Goal: Complete application form

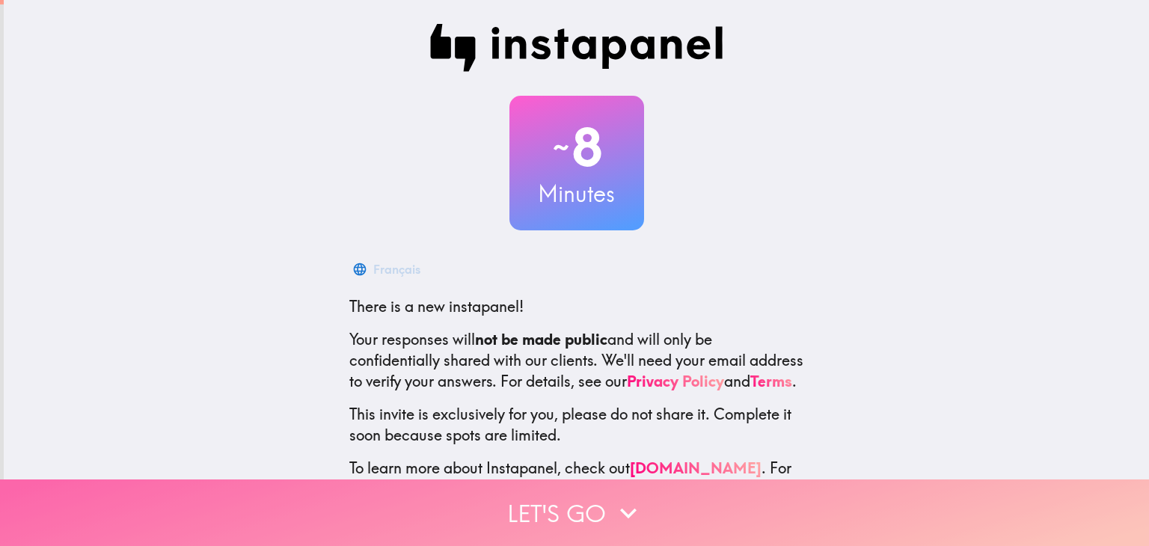
click at [588, 497] on button "Let's go" at bounding box center [574, 512] width 1149 height 67
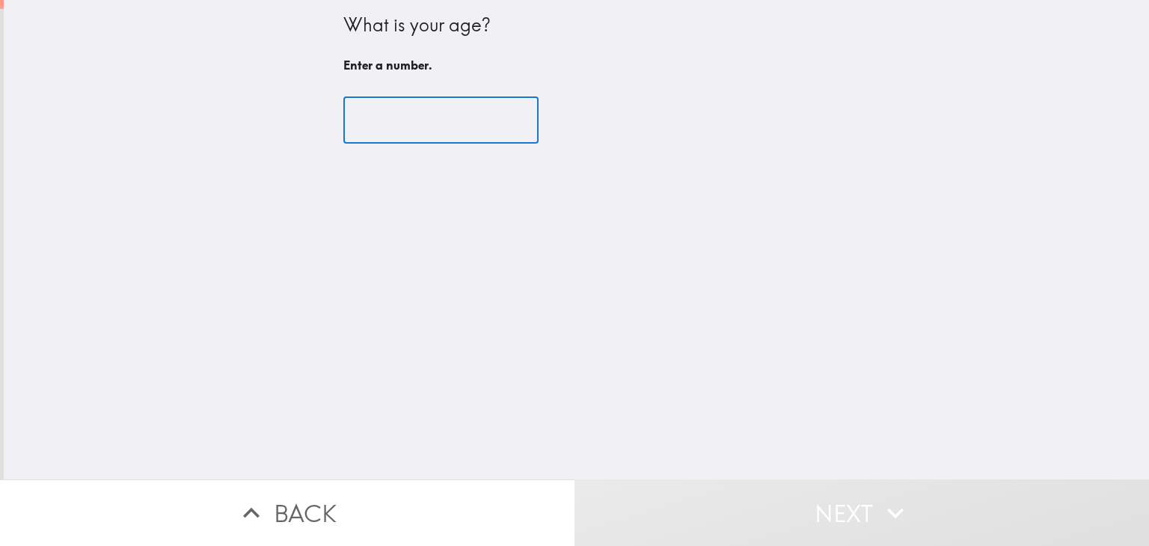
click at [428, 117] on input "number" at bounding box center [440, 120] width 195 height 46
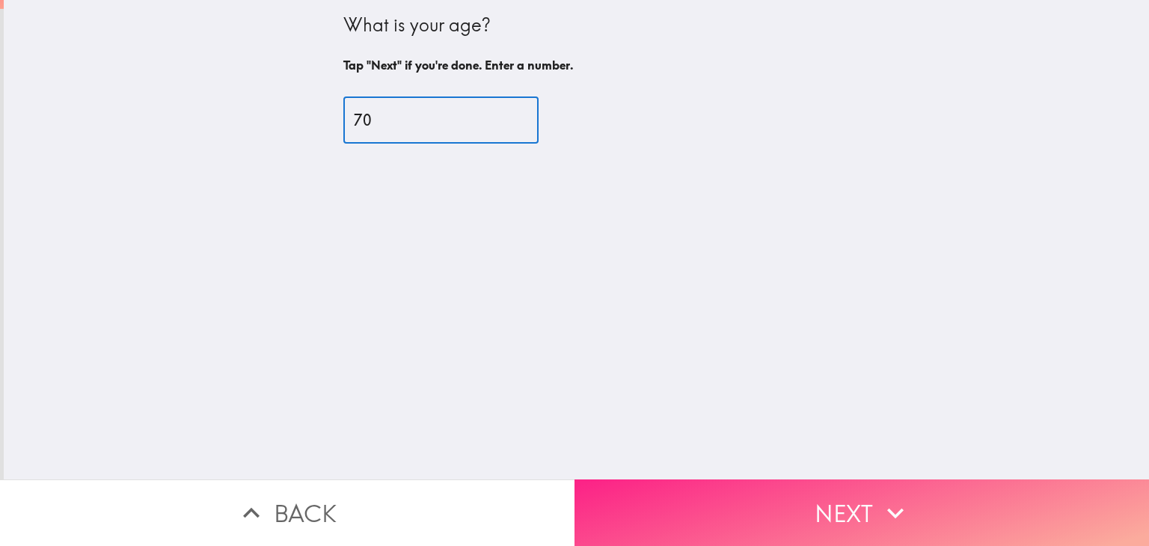
type input "70"
click at [643, 497] on button "Next" at bounding box center [861, 512] width 574 height 67
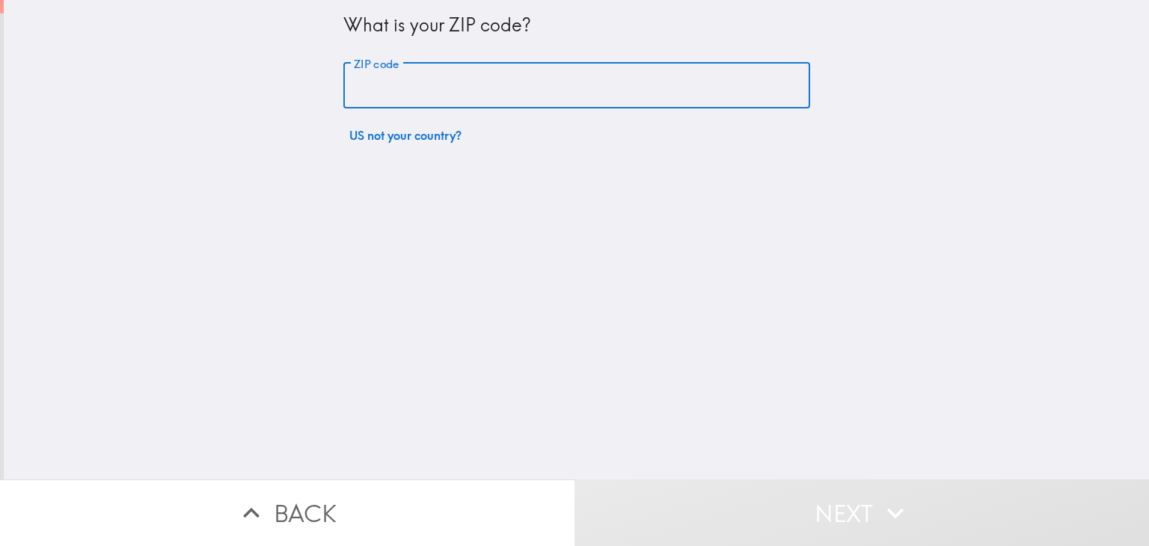
click at [468, 68] on input "ZIP code" at bounding box center [576, 86] width 467 height 46
type input "29550"
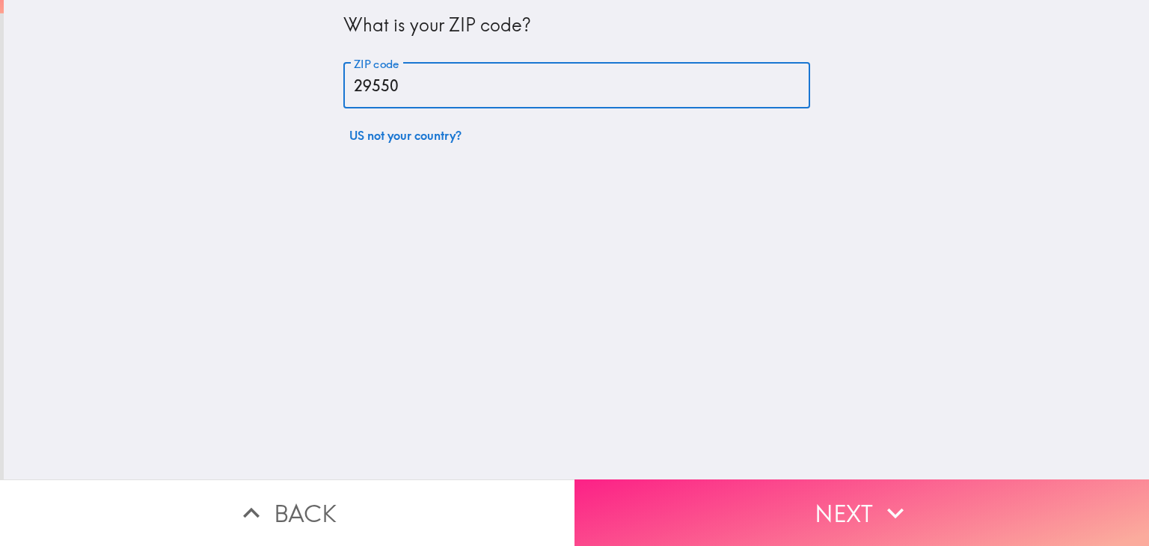
click at [665, 490] on button "Next" at bounding box center [861, 512] width 574 height 67
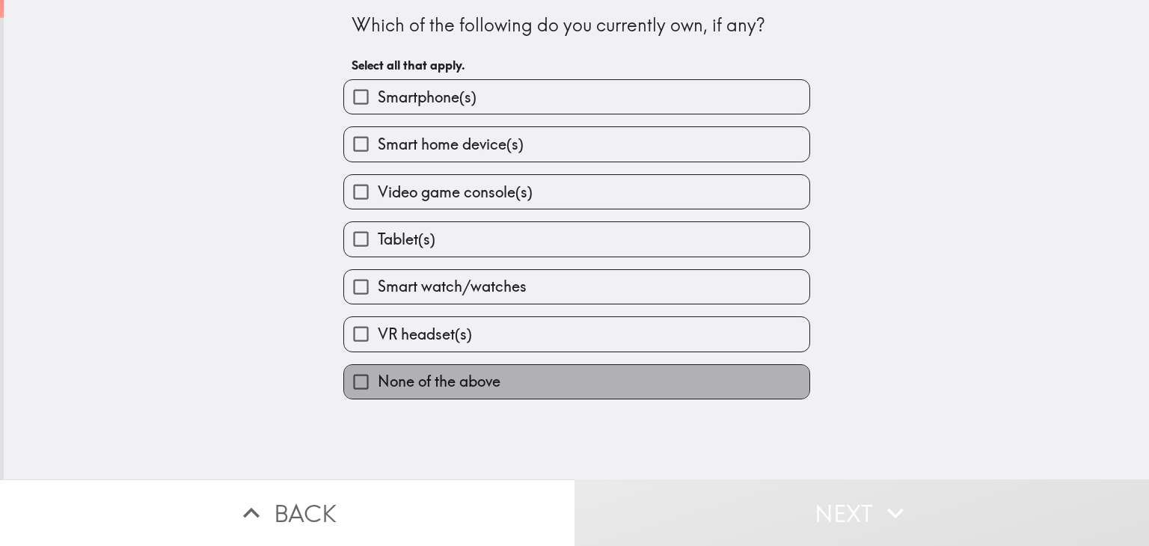
click at [592, 366] on label "None of the above" at bounding box center [576, 382] width 465 height 34
click at [378, 366] on input "None of the above" at bounding box center [361, 382] width 34 height 34
checkbox input "true"
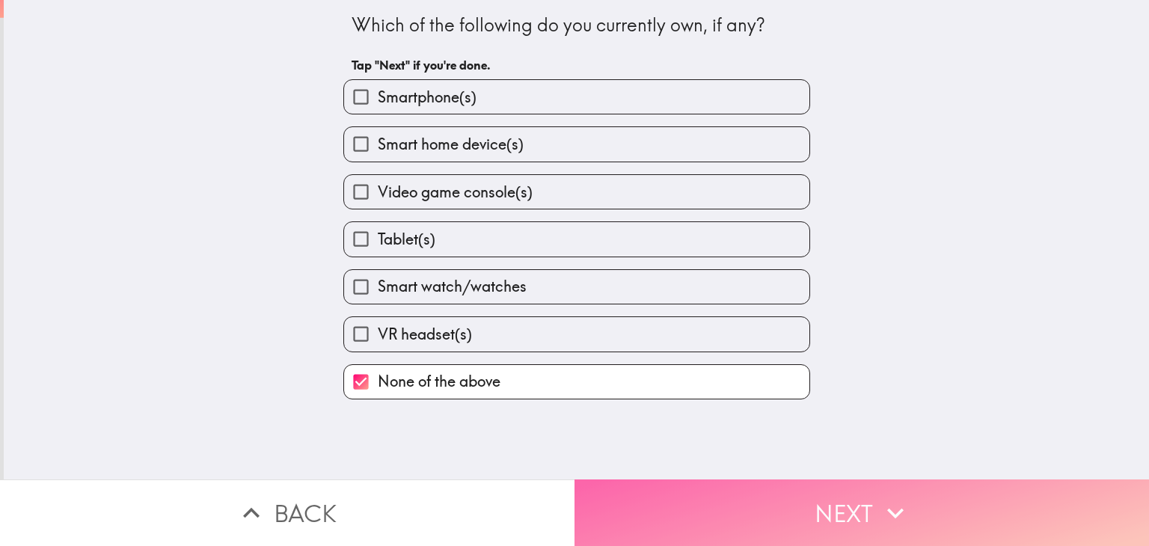
click at [689, 490] on button "Next" at bounding box center [861, 512] width 574 height 67
